Goal: Task Accomplishment & Management: Use online tool/utility

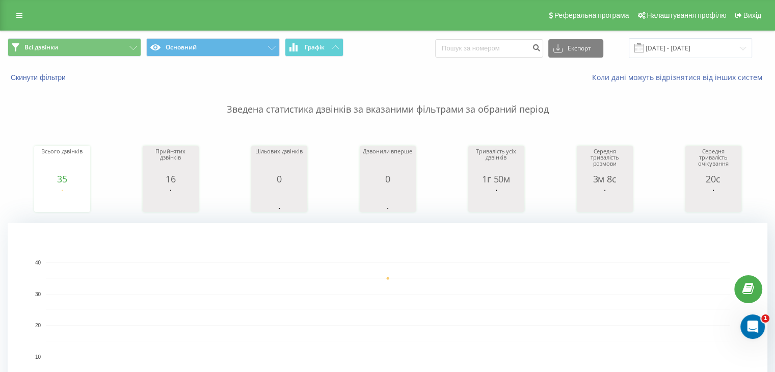
click at [17, 25] on div "Реферальна програма Налаштування профілю Вихід" at bounding box center [387, 15] width 775 height 31
click at [22, 18] on link at bounding box center [19, 15] width 18 height 14
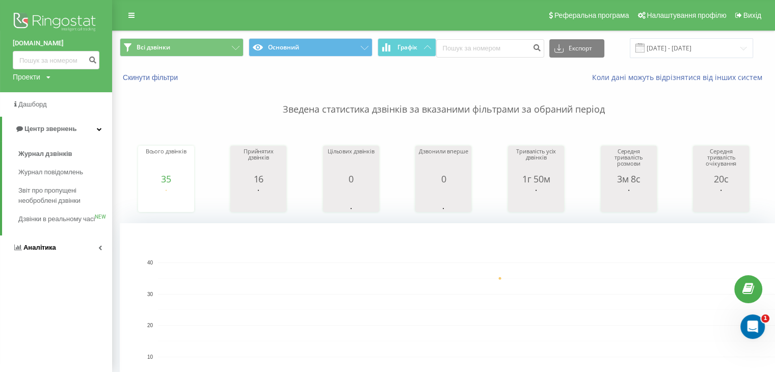
click at [42, 251] on span "Аналiтика" at bounding box center [39, 248] width 33 height 8
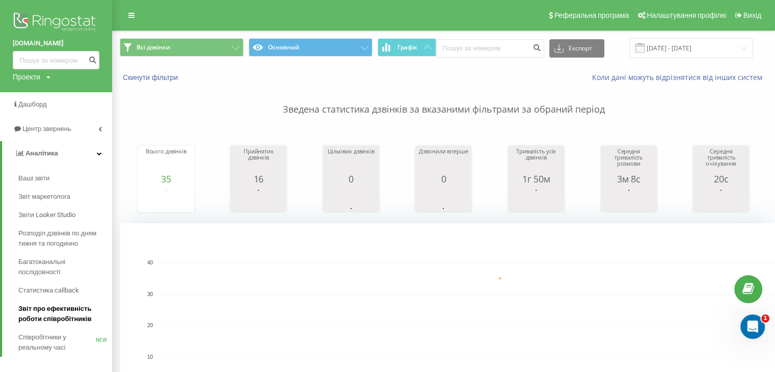
click at [64, 314] on span "Звіт про ефективність роботи співробітників" at bounding box center [62, 314] width 89 height 20
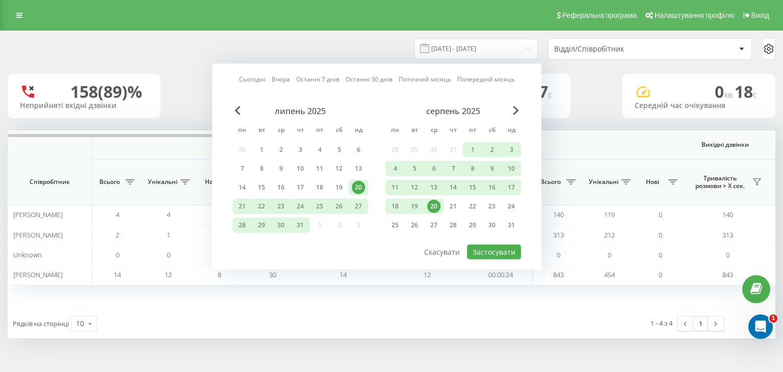
click at [428, 204] on div "20" at bounding box center [433, 206] width 13 height 13
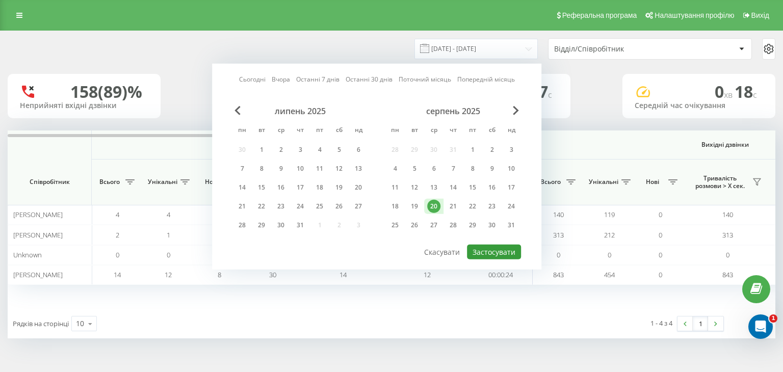
click at [482, 247] on button "Застосувати" at bounding box center [494, 252] width 54 height 15
type input "[DATE] - [DATE]"
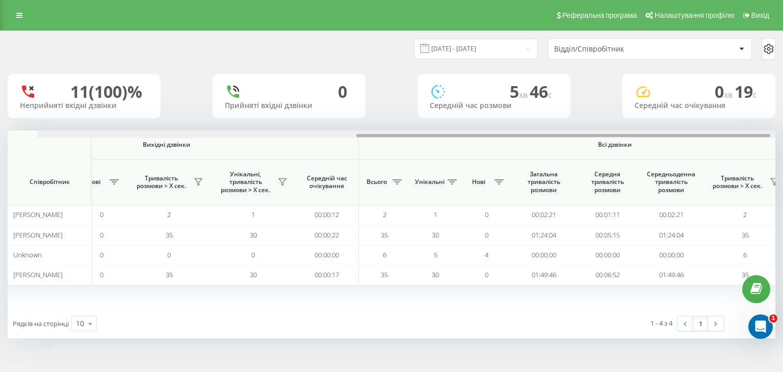
scroll to position [0, 590]
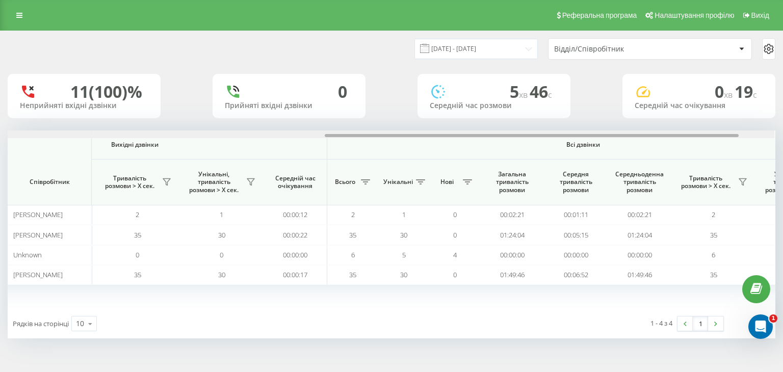
drag, startPoint x: 232, startPoint y: 135, endPoint x: 551, endPoint y: 157, distance: 319.9
click at [551, 157] on div "Вхідні дзвінки Вихідні дзвінки Всі дзвінки Співробітник Всього Унікальні Нові П…" at bounding box center [392, 219] width 768 height 178
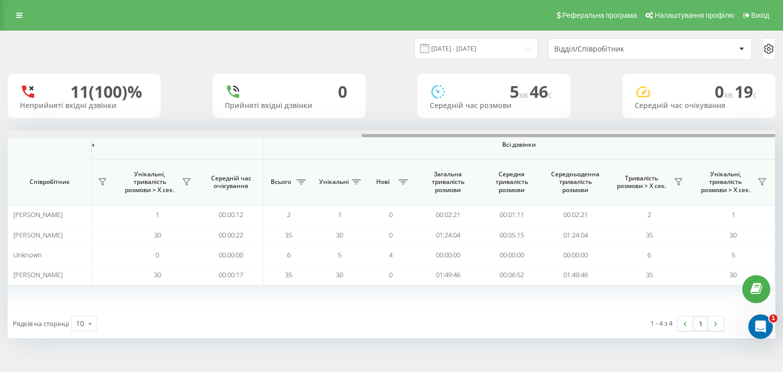
drag, startPoint x: 600, startPoint y: 136, endPoint x: 650, endPoint y: 135, distance: 50.5
click at [650, 135] on div at bounding box center [568, 135] width 414 height 3
click at [676, 186] on icon at bounding box center [678, 182] width 8 height 8
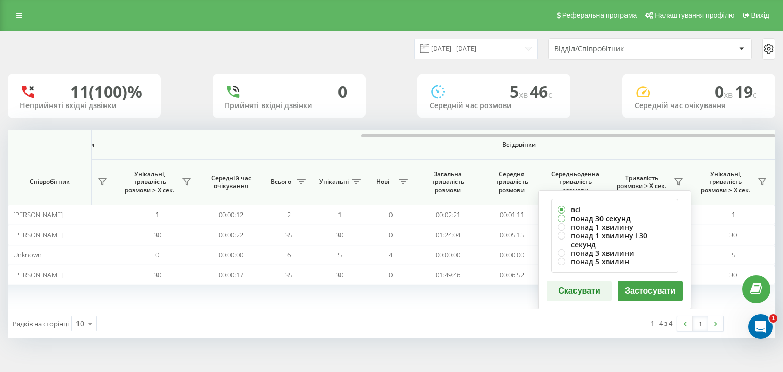
click at [606, 218] on label "понад 30 секунд" at bounding box center [615, 218] width 114 height 9
radio input "true"
click at [643, 284] on button "Застосувати" at bounding box center [650, 291] width 65 height 20
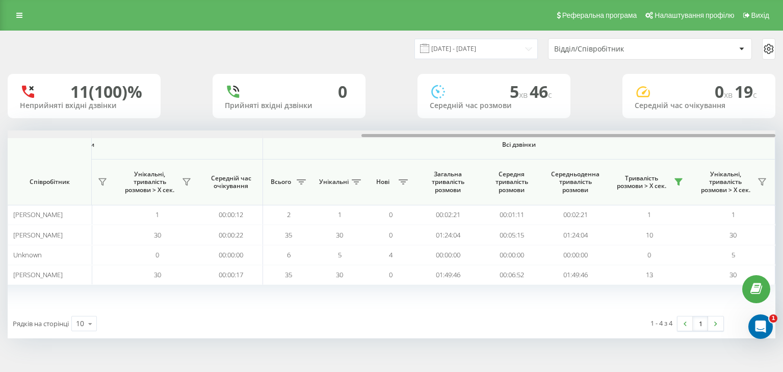
drag, startPoint x: 334, startPoint y: 135, endPoint x: 711, endPoint y: 136, distance: 376.6
click at [711, 136] on div at bounding box center [568, 135] width 414 height 3
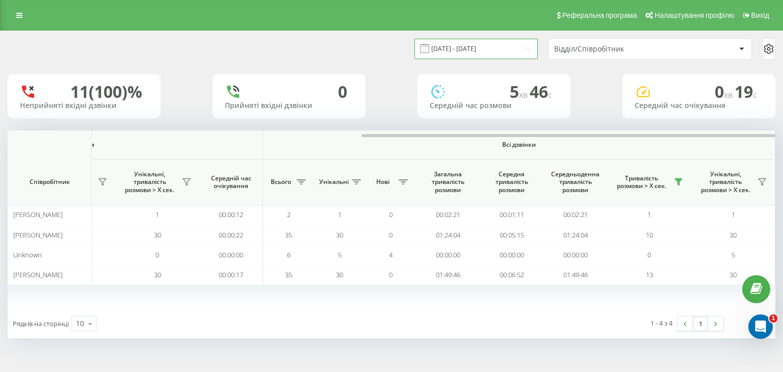
click at [462, 49] on input "[DATE] - [DATE]" at bounding box center [475, 49] width 123 height 20
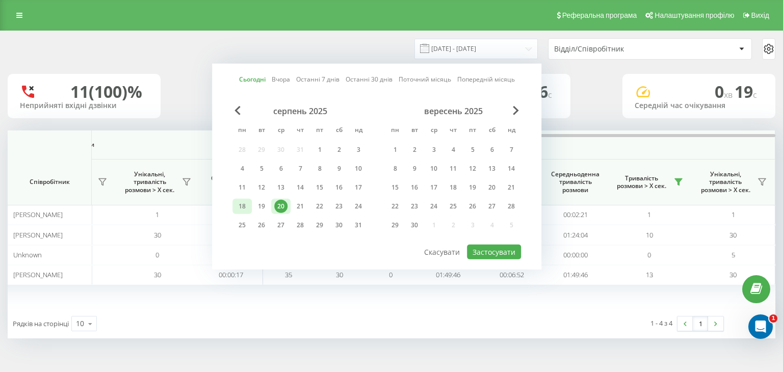
click at [243, 210] on div "18" at bounding box center [241, 206] width 13 height 13
click at [285, 205] on div "20" at bounding box center [280, 206] width 13 height 13
click at [507, 252] on button "Застосувати" at bounding box center [494, 252] width 54 height 15
type input "[DATE] - [DATE]"
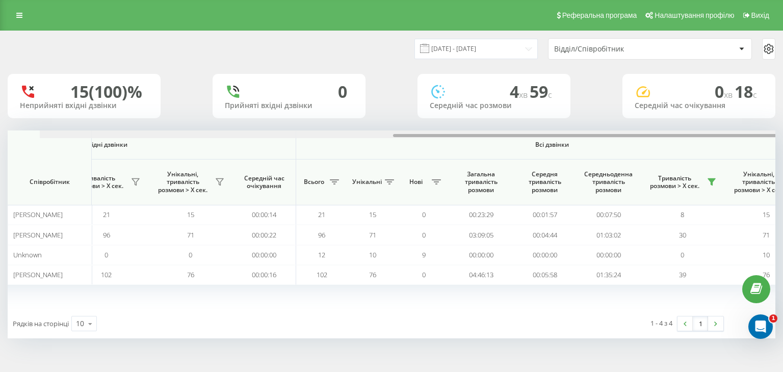
scroll to position [0, 654]
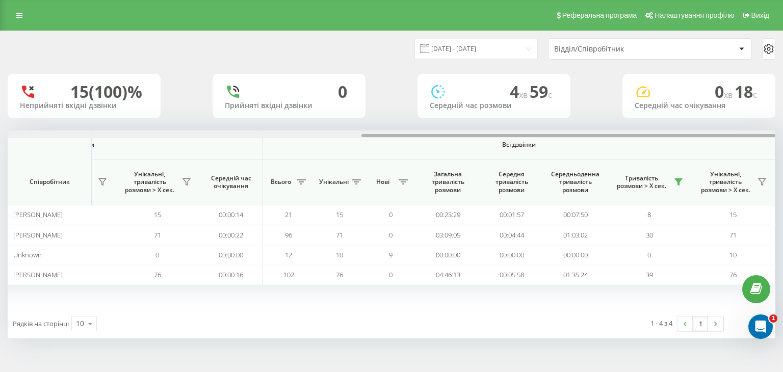
drag, startPoint x: 330, startPoint y: 135, endPoint x: 717, endPoint y: 153, distance: 386.8
click at [717, 153] on div "Вхідні дзвінки Вихідні дзвінки Всі дзвінки Співробітник Всього Унікальні Нові П…" at bounding box center [392, 219] width 768 height 178
